Goal: Find specific page/section: Find specific page/section

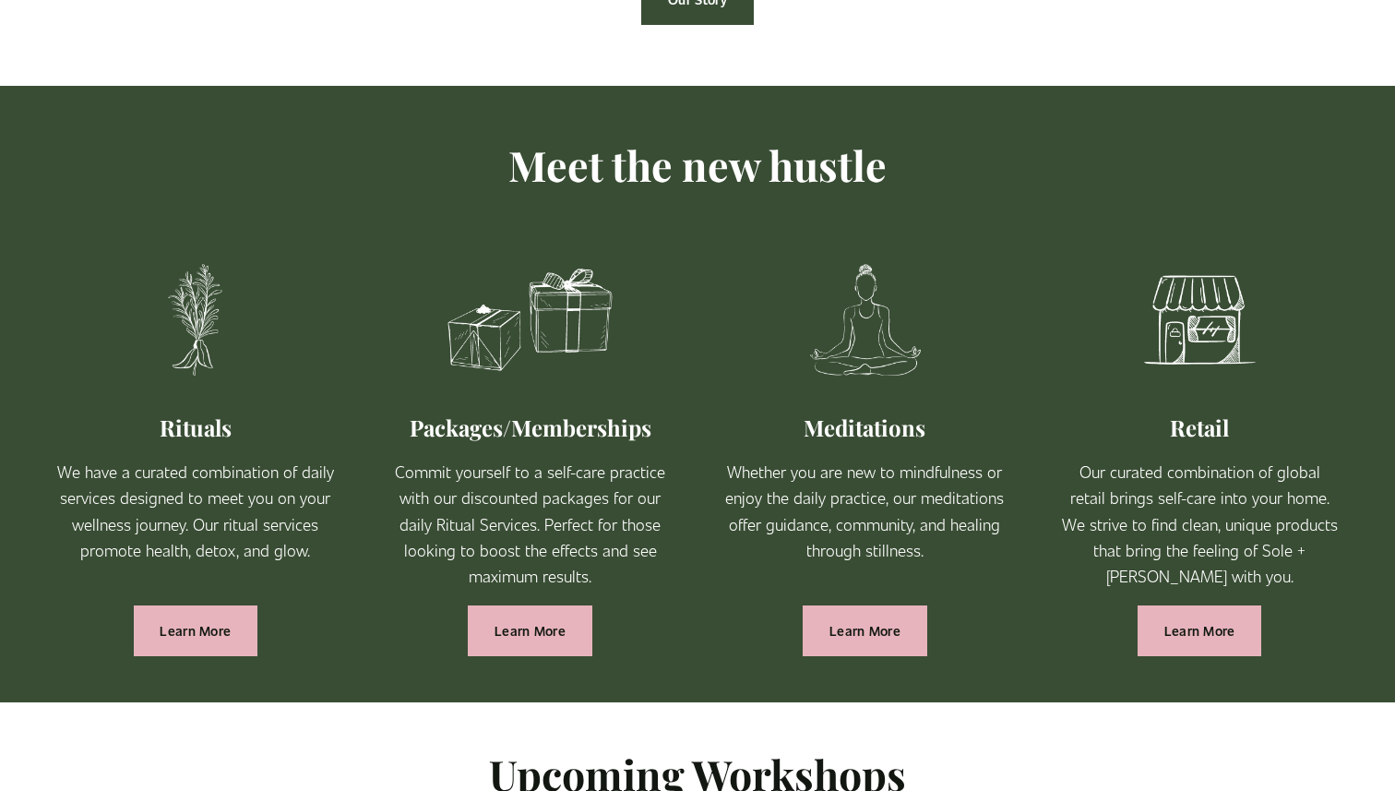
scroll to position [979, 0]
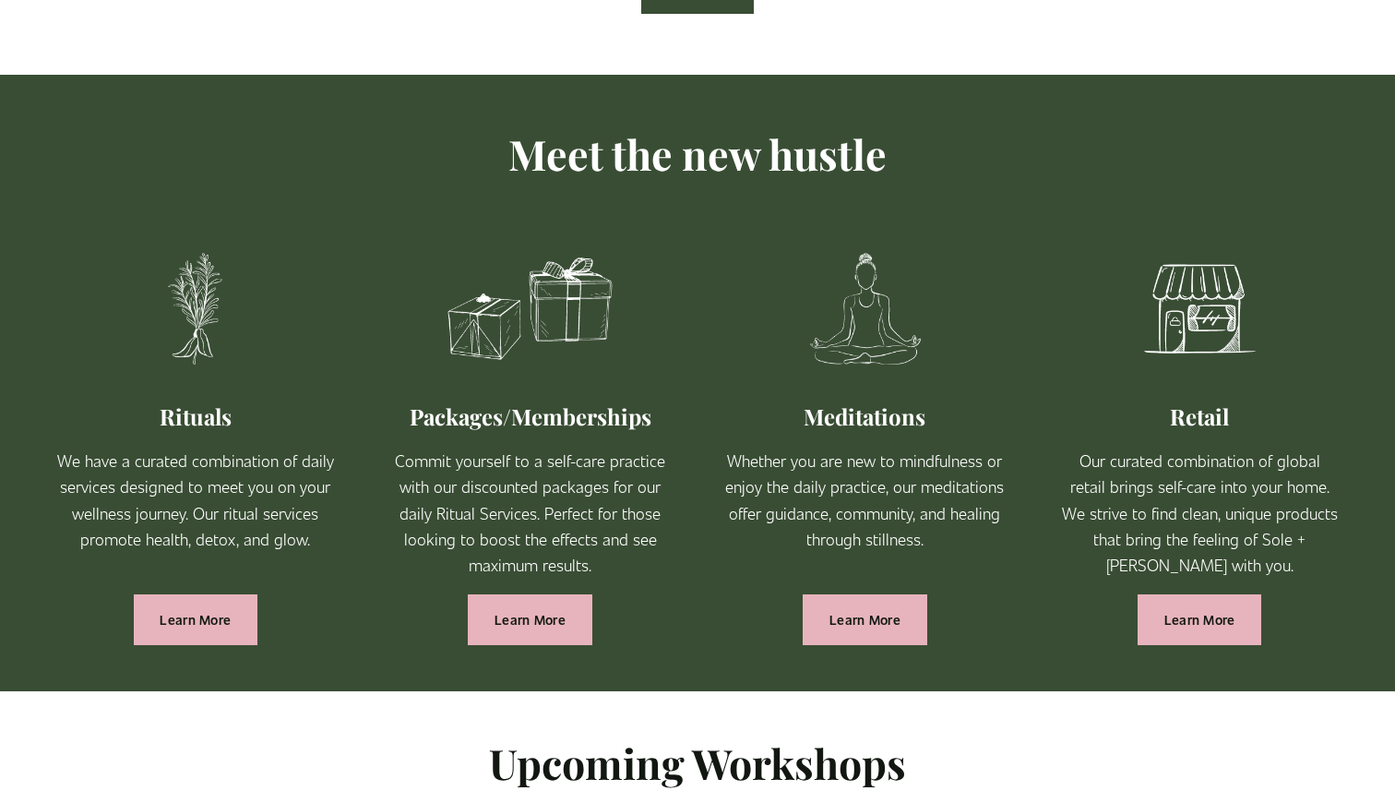
click at [1237, 624] on link "Learn More" at bounding box center [1200, 619] width 125 height 51
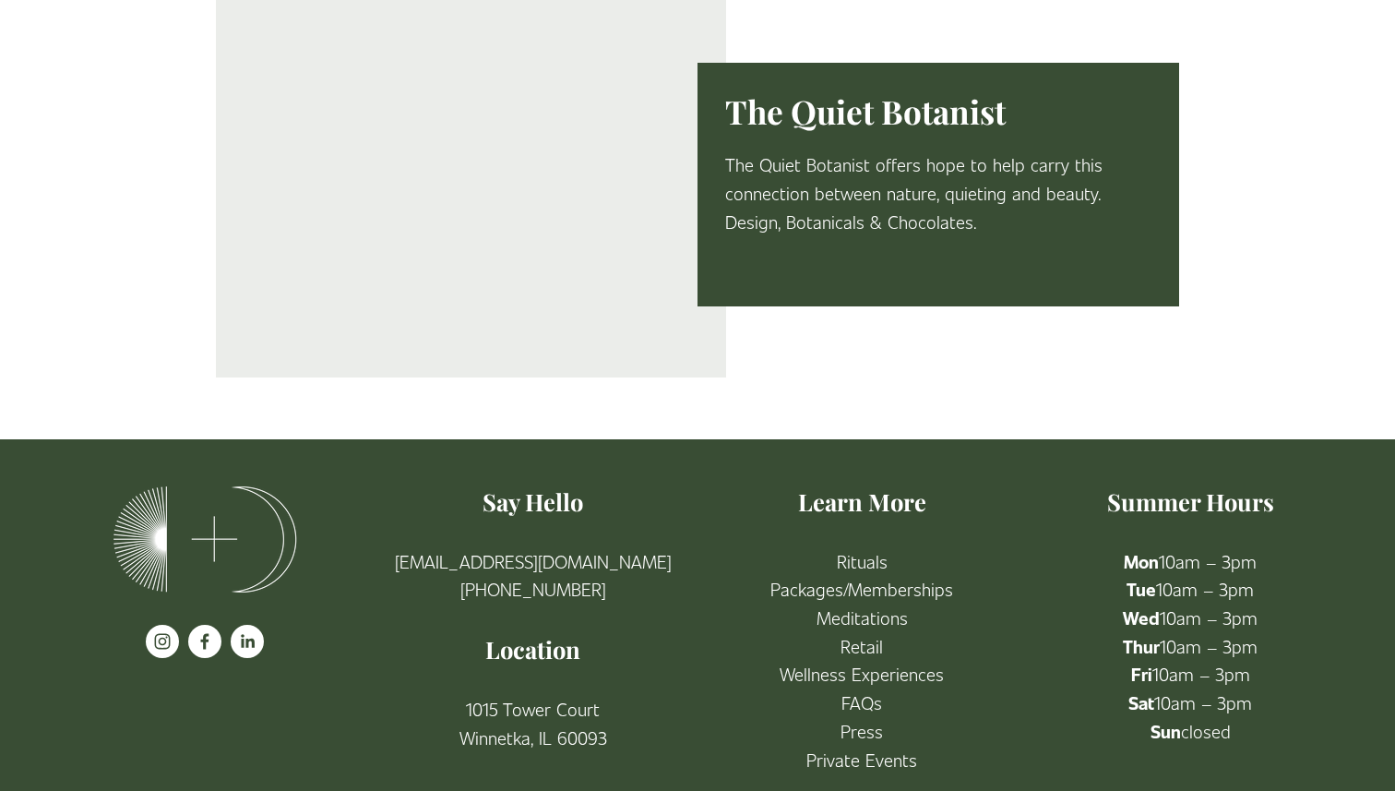
scroll to position [3834, 0]
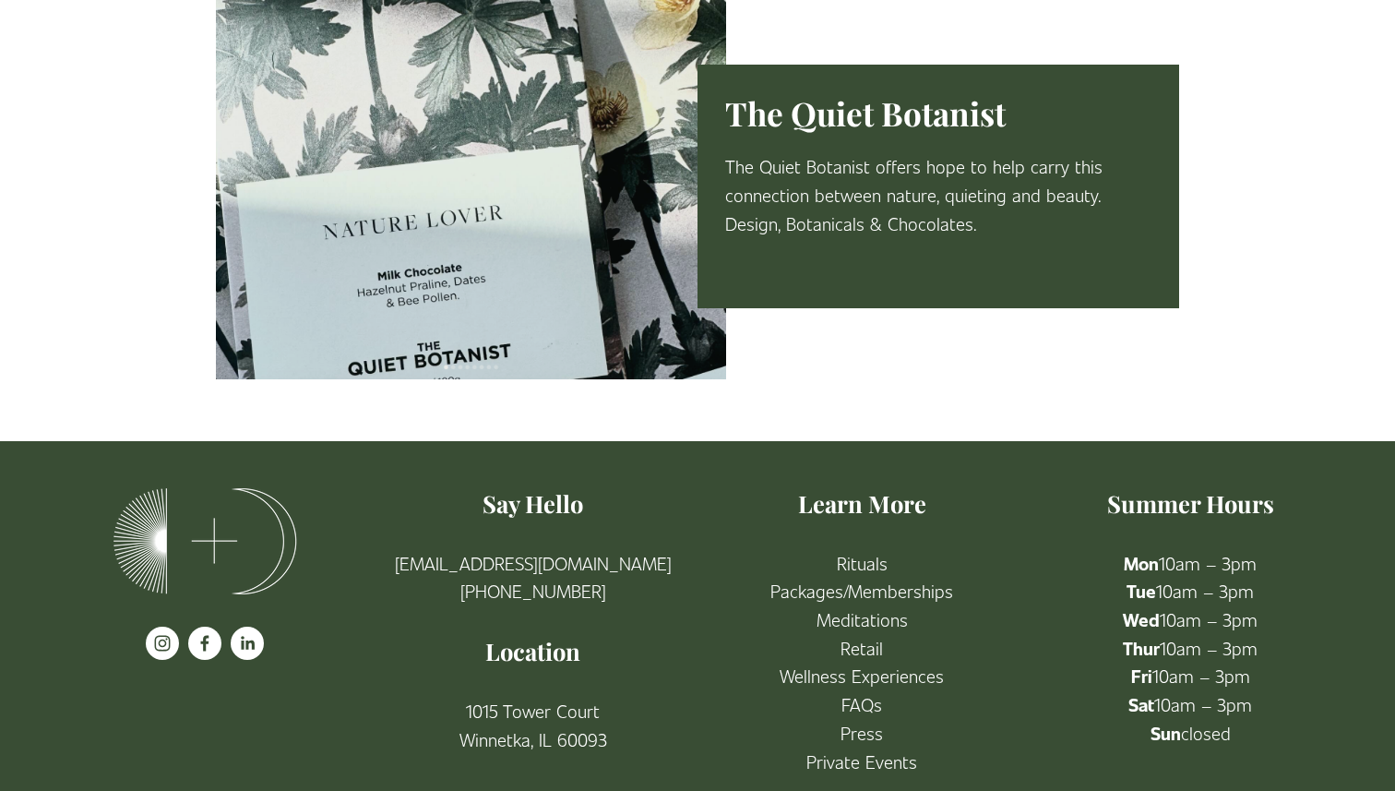
click at [861, 643] on link "etail" at bounding box center [867, 648] width 32 height 29
